Goal: Transaction & Acquisition: Book appointment/travel/reservation

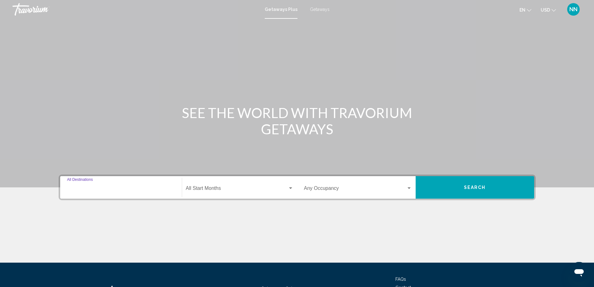
click at [140, 188] on input "Destination All Destinations" at bounding box center [121, 189] width 108 height 6
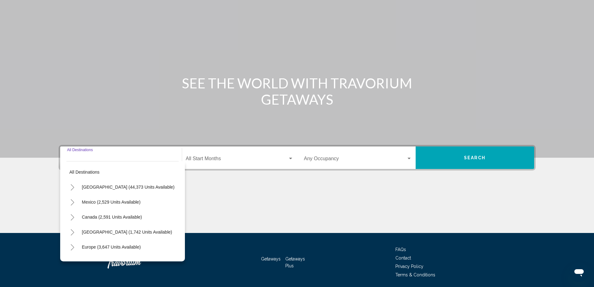
scroll to position [52, 0]
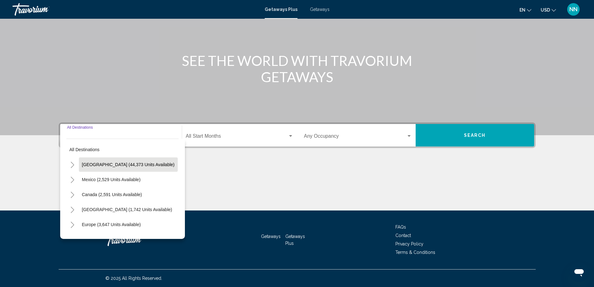
click at [142, 166] on span "[GEOGRAPHIC_DATA] (44,373 units available)" at bounding box center [128, 164] width 93 height 5
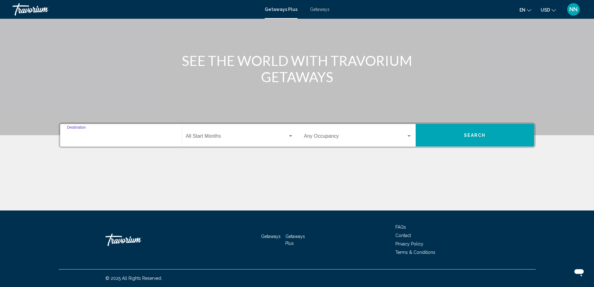
type input "**********"
click at [294, 136] on div "Start Month All Start Months" at bounding box center [239, 135] width 115 height 20
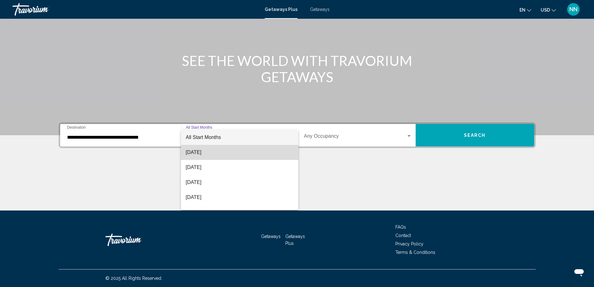
click at [278, 152] on span "[DATE]" at bounding box center [240, 152] width 108 height 15
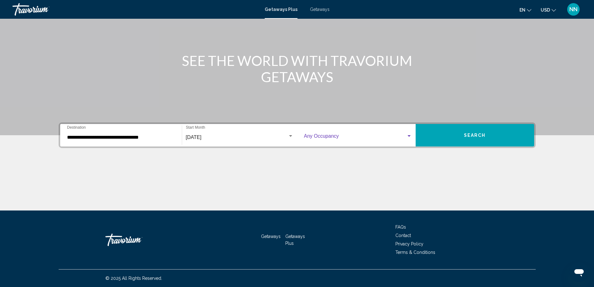
click at [408, 133] on div "Search widget" at bounding box center [409, 135] width 6 height 5
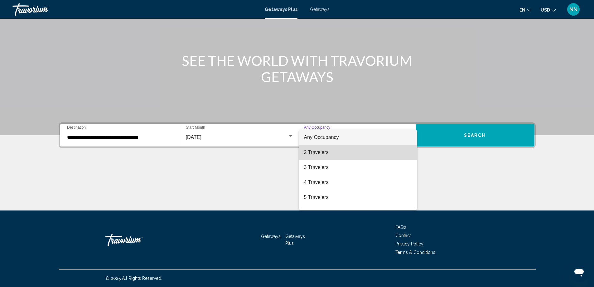
click at [391, 147] on span "2 Travelers" at bounding box center [358, 152] width 108 height 15
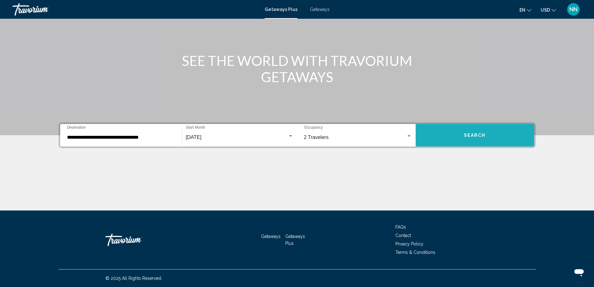
click at [480, 133] on span "Search" at bounding box center [475, 135] width 22 height 5
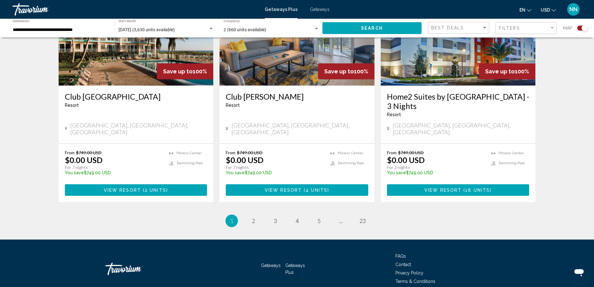
scroll to position [933, 0]
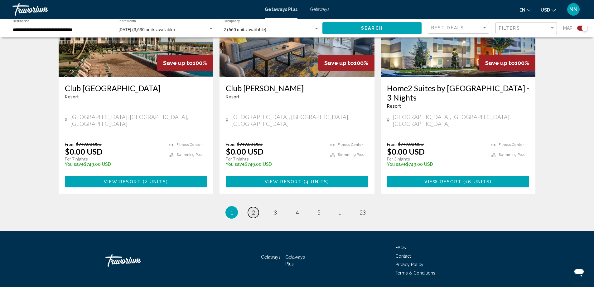
click at [253, 209] on span "2" at bounding box center [253, 212] width 3 height 7
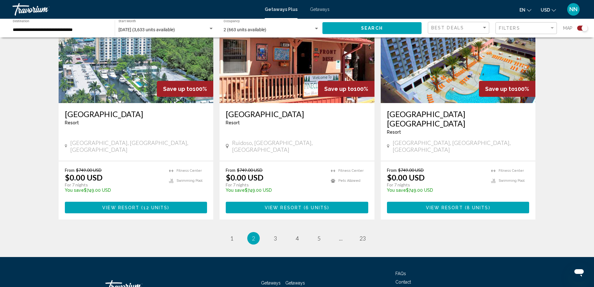
scroll to position [942, 0]
click at [276, 234] on span "3" at bounding box center [275, 237] width 3 height 7
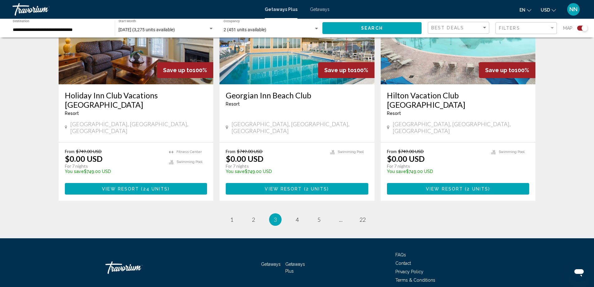
scroll to position [942, 0]
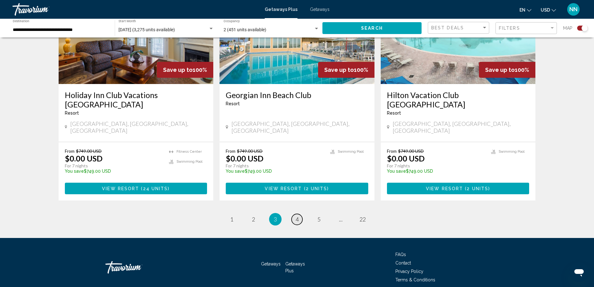
click at [297, 215] on span "4" at bounding box center [297, 218] width 3 height 7
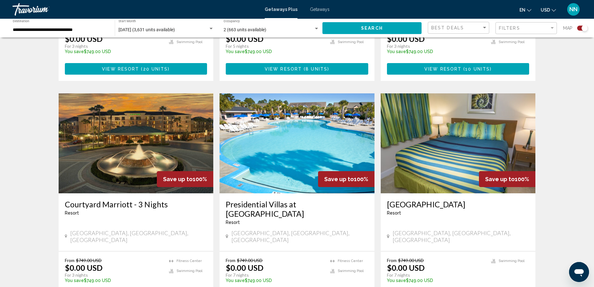
scroll to position [951, 0]
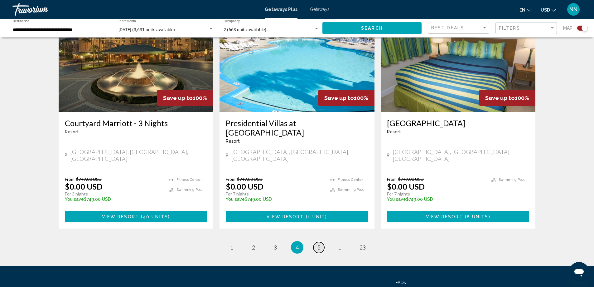
click at [319, 244] on span "5" at bounding box center [318, 247] width 3 height 7
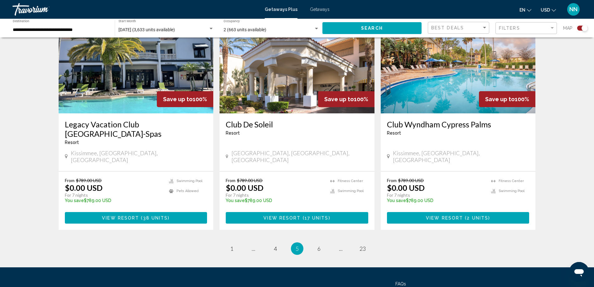
scroll to position [933, 0]
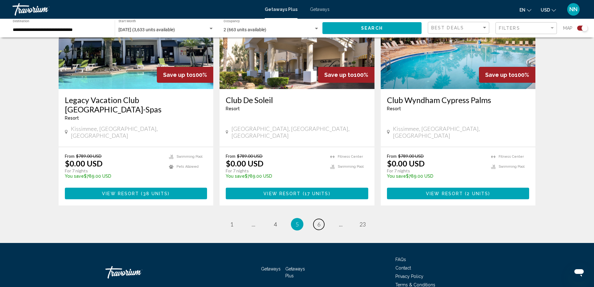
click at [318, 220] on span "6" at bounding box center [318, 223] width 3 height 7
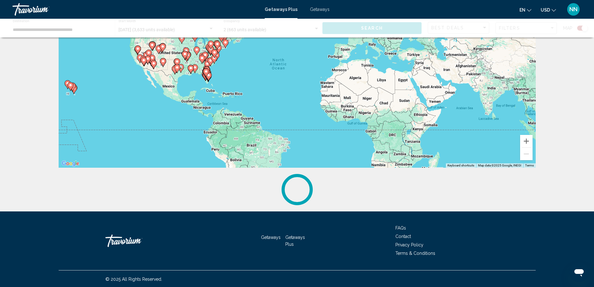
scroll to position [64, 0]
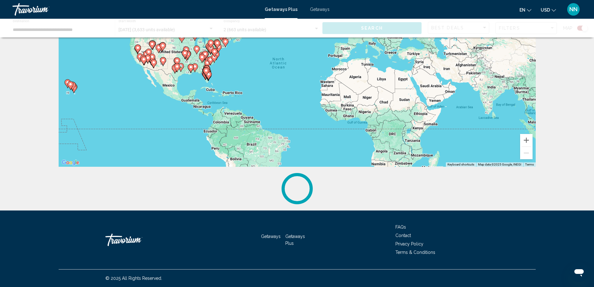
click at [207, 77] on gmp-advanced-marker "Main content" at bounding box center [208, 75] width 6 height 9
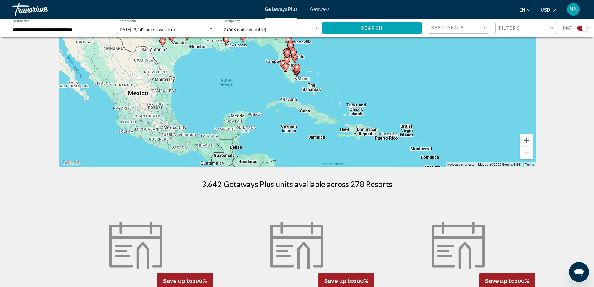
click at [299, 76] on gmp-advanced-marker "Main content" at bounding box center [297, 71] width 6 height 9
type input "**********"
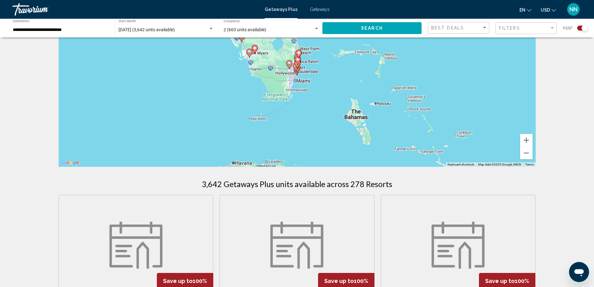
click at [298, 76] on div "To navigate, press the arrow keys. To activate drag with keyboard, press Alt + …" at bounding box center [297, 72] width 477 height 187
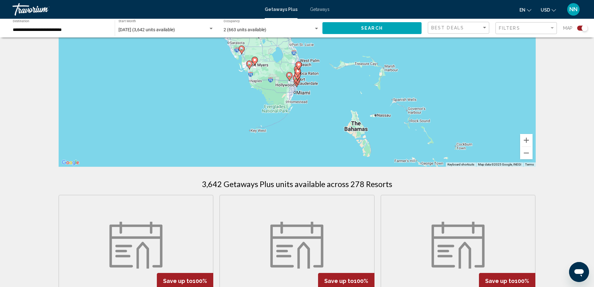
click at [321, 143] on div "To navigate, press the arrow keys. To activate drag with keyboard, press Alt + …" at bounding box center [297, 72] width 477 height 187
drag, startPoint x: 366, startPoint y: 172, endPoint x: 378, endPoint y: 109, distance: 64.0
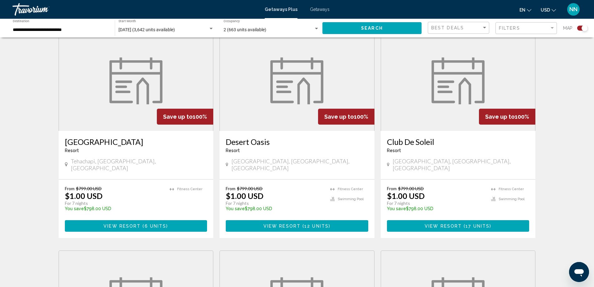
scroll to position [713, 0]
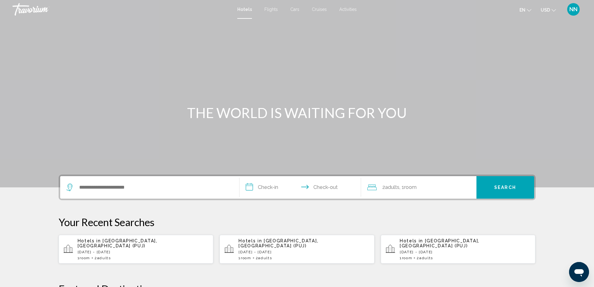
click at [72, 187] on icon "Search widget" at bounding box center [69, 186] width 7 height 7
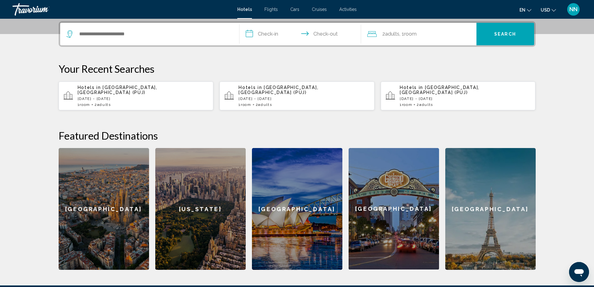
scroll to position [154, 0]
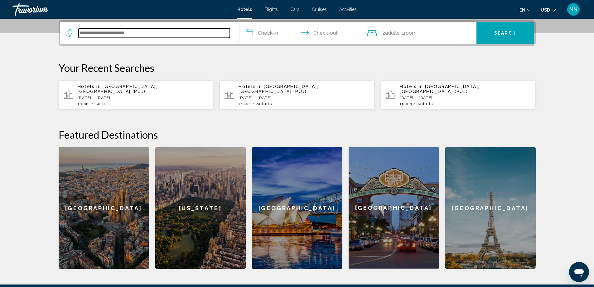
click at [122, 32] on input "Search widget" at bounding box center [154, 32] width 151 height 9
type input "*"
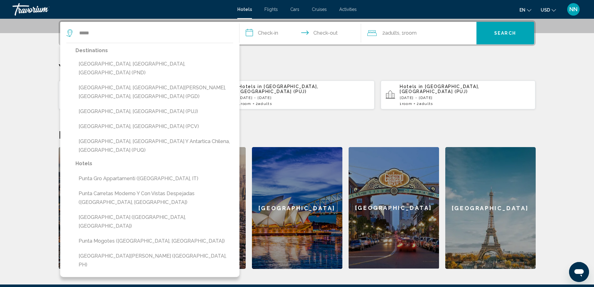
click at [109, 105] on button "Punta Cana, Dominican Republic (PUJ)" at bounding box center [154, 111] width 158 height 12
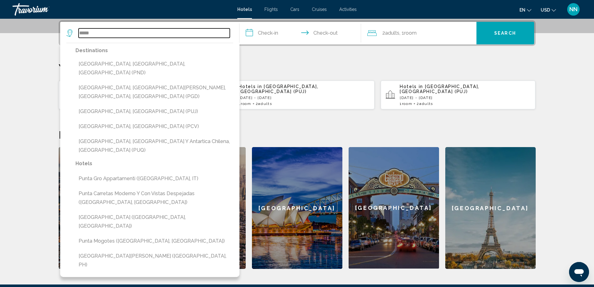
type input "**********"
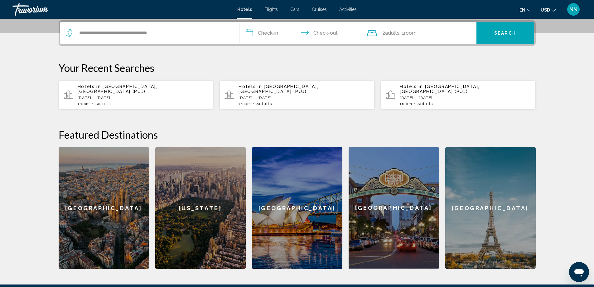
click at [244, 31] on input "**********" at bounding box center [301, 34] width 124 height 24
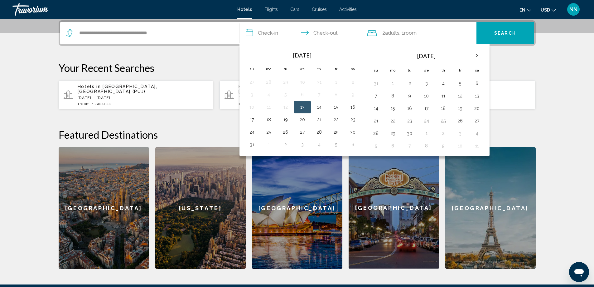
click at [253, 34] on input "**********" at bounding box center [301, 34] width 124 height 24
click at [251, 33] on input "**********" at bounding box center [301, 34] width 124 height 24
click at [443, 98] on button "11" at bounding box center [443, 95] width 10 height 9
click at [409, 109] on button "16" at bounding box center [410, 108] width 10 height 9
type input "**********"
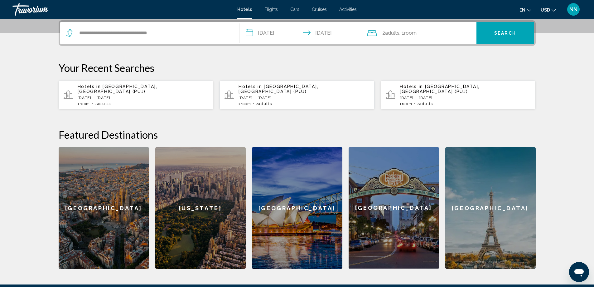
click at [342, 28] on input "**********" at bounding box center [301, 34] width 124 height 24
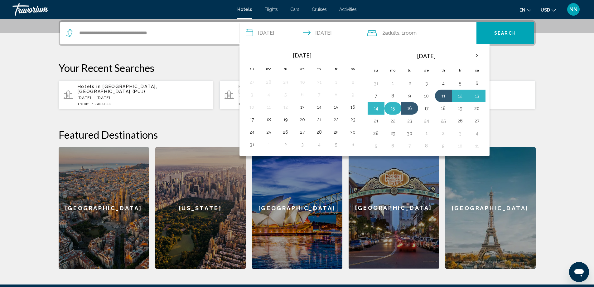
click at [392, 113] on td "15" at bounding box center [392, 108] width 17 height 12
click at [409, 109] on button "16" at bounding box center [410, 108] width 10 height 9
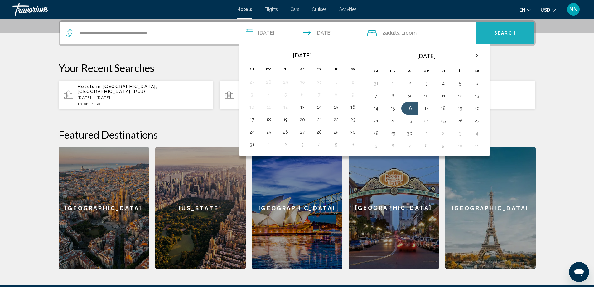
click at [518, 27] on button "Search" at bounding box center [505, 33] width 58 height 22
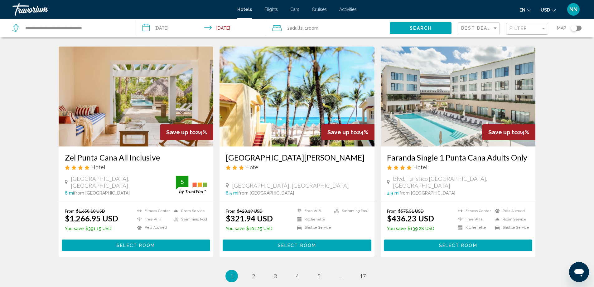
scroll to position [723, 0]
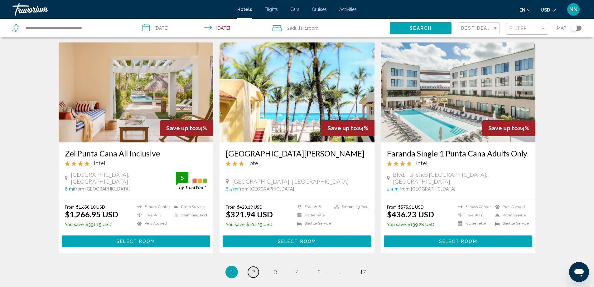
click at [256, 266] on link "page 2" at bounding box center [253, 271] width 11 height 11
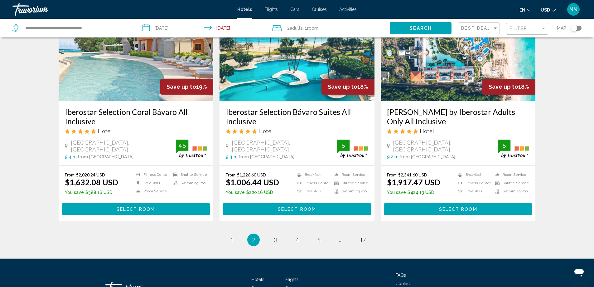
scroll to position [773, 0]
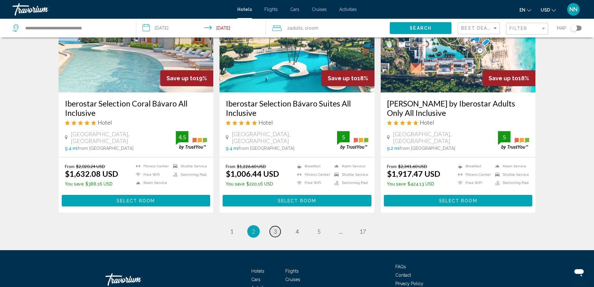
click at [275, 228] on span "3" at bounding box center [275, 231] width 3 height 7
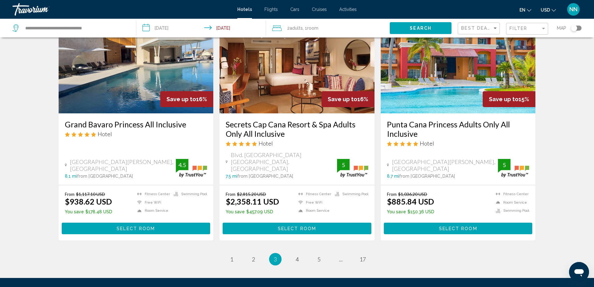
scroll to position [761, 0]
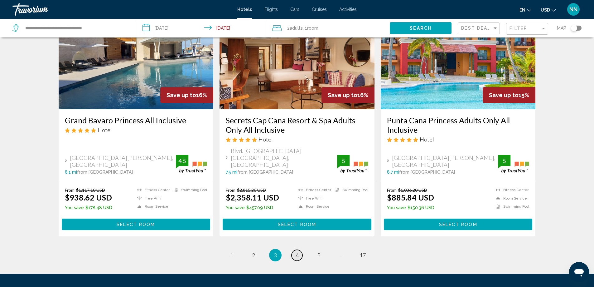
click at [298, 251] on span "4" at bounding box center [297, 254] width 3 height 7
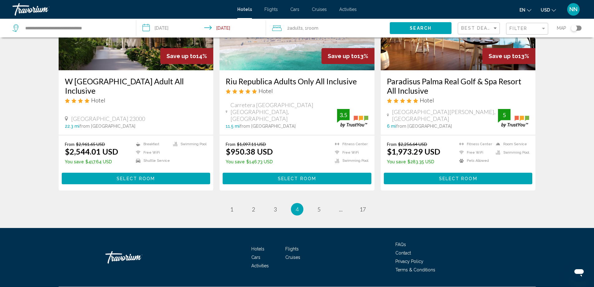
scroll to position [812, 0]
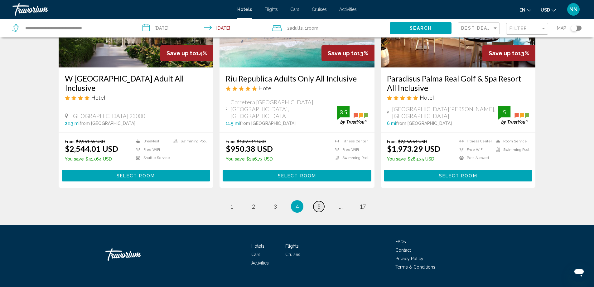
click at [318, 203] on span "5" at bounding box center [318, 206] width 3 height 7
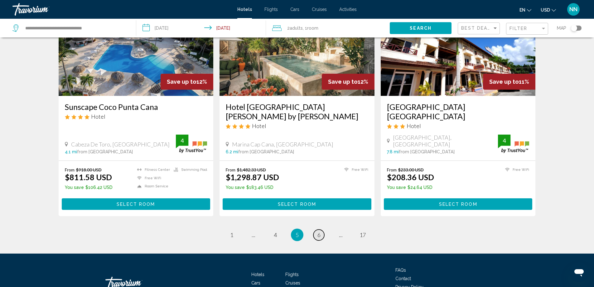
scroll to position [806, 0]
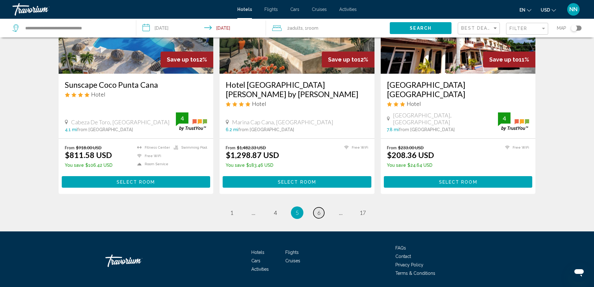
click at [318, 209] on span "6" at bounding box center [318, 212] width 3 height 7
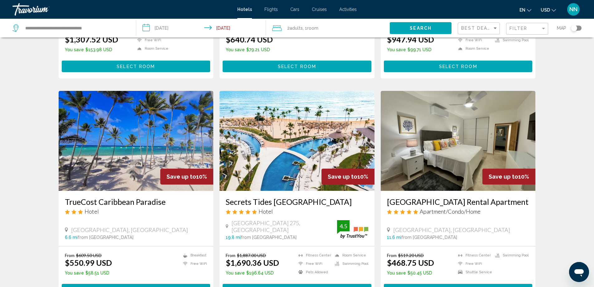
scroll to position [212, 0]
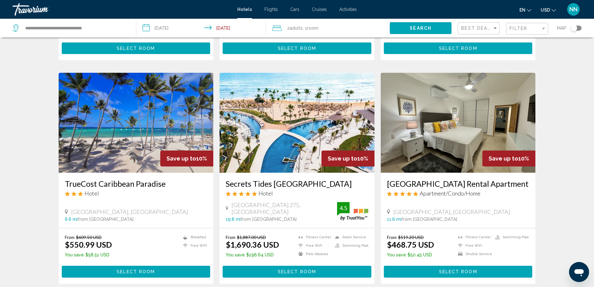
click at [293, 129] on img "Main content" at bounding box center [297, 123] width 155 height 100
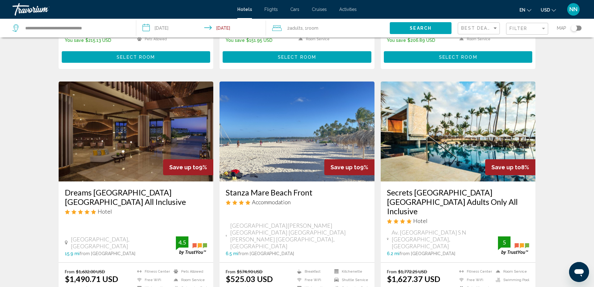
scroll to position [686, 0]
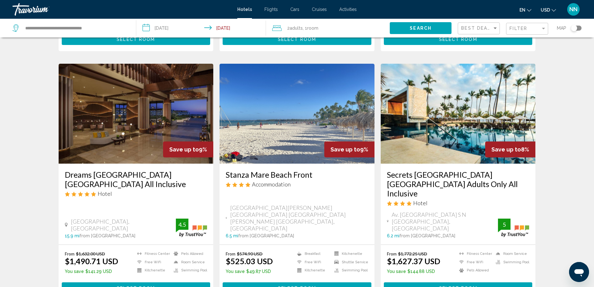
click at [135, 90] on img "Main content" at bounding box center [136, 114] width 155 height 100
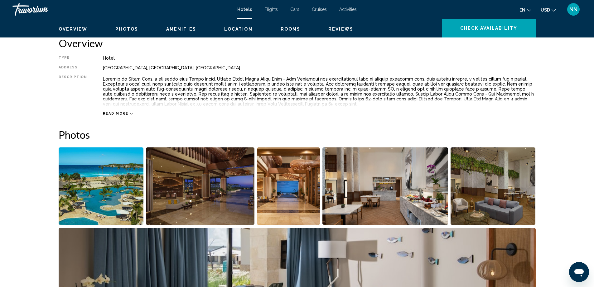
scroll to position [100, 0]
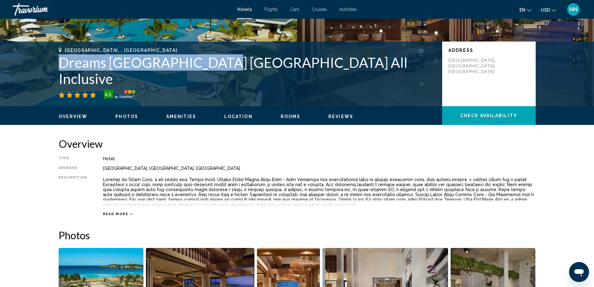
drag, startPoint x: 55, startPoint y: 72, endPoint x: 223, endPoint y: 76, distance: 168.1
click at [222, 76] on div "Punta Cana, , Dominican Republic Dreams Macao Beach Punta Cana All Inclusive 4.…" at bounding box center [297, 74] width 502 height 52
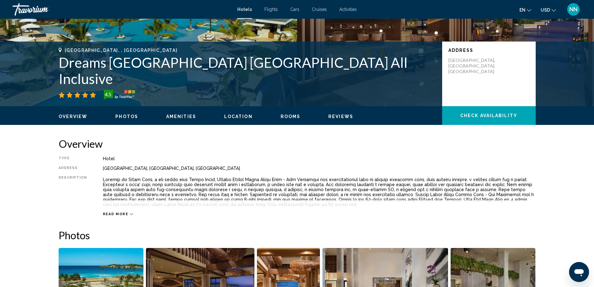
click at [228, 77] on h1 "Dreams Macao Beach Punta Cana All Inclusive" at bounding box center [247, 70] width 377 height 32
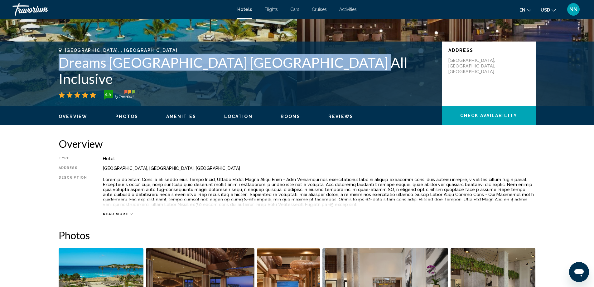
drag, startPoint x: 55, startPoint y: 73, endPoint x: 345, endPoint y: 76, distance: 290.3
click at [345, 77] on div "Punta Cana, , Dominican Republic Dreams Macao Beach Punta Cana All Inclusive 4.…" at bounding box center [297, 74] width 502 height 52
copy h1 "Dreams Macao Beach Punta Cana All Inclusive"
